Goal: Navigation & Orientation: Find specific page/section

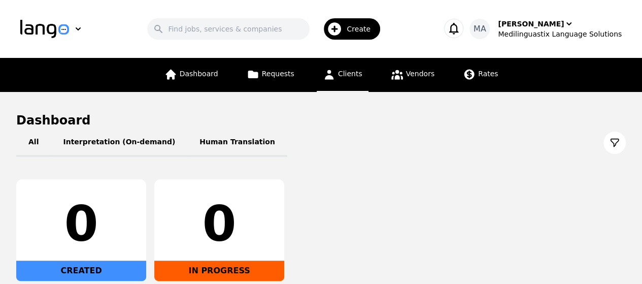
click at [341, 75] on span "Clients" at bounding box center [350, 74] width 24 height 8
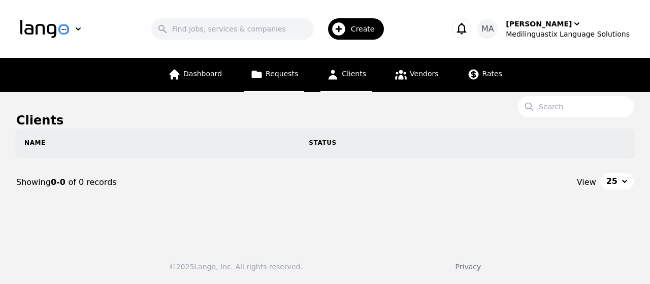
click at [289, 73] on span "Requests" at bounding box center [281, 74] width 32 height 8
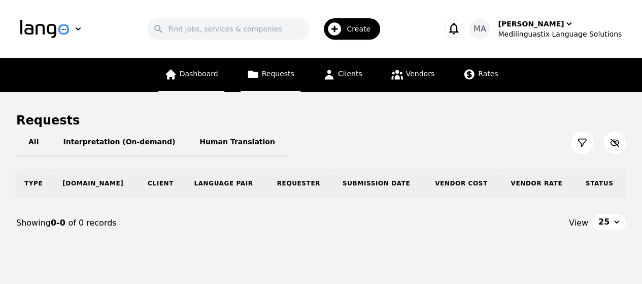
click at [202, 76] on span "Dashboard" at bounding box center [199, 74] width 39 height 8
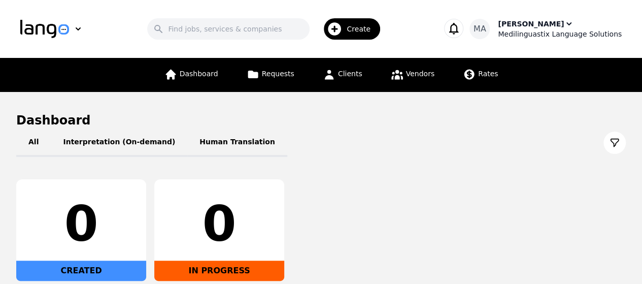
click at [564, 22] on icon "button" at bounding box center [569, 24] width 10 height 10
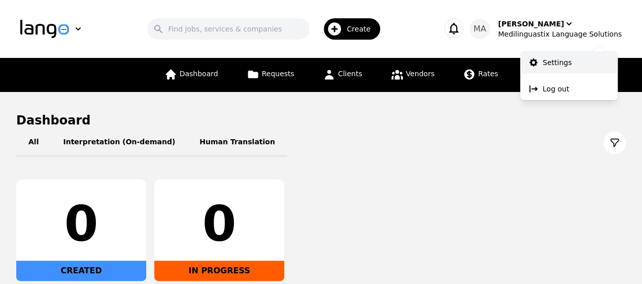
click at [549, 57] on p "Settings" at bounding box center [557, 62] width 29 height 10
